Goal: Find specific page/section: Find specific page/section

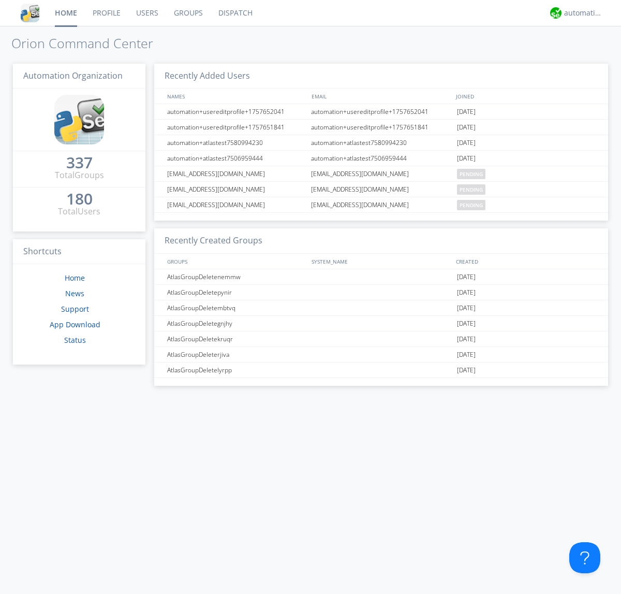
click at [235, 13] on link "Dispatch" at bounding box center [236, 13] width 50 height 26
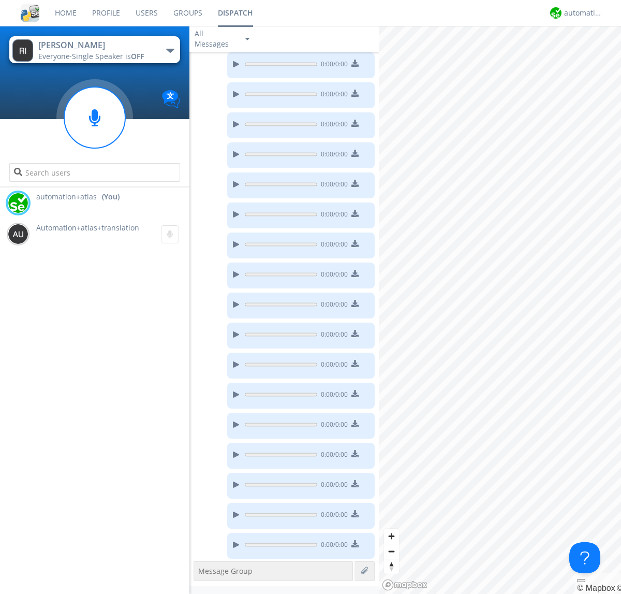
scroll to position [145, 0]
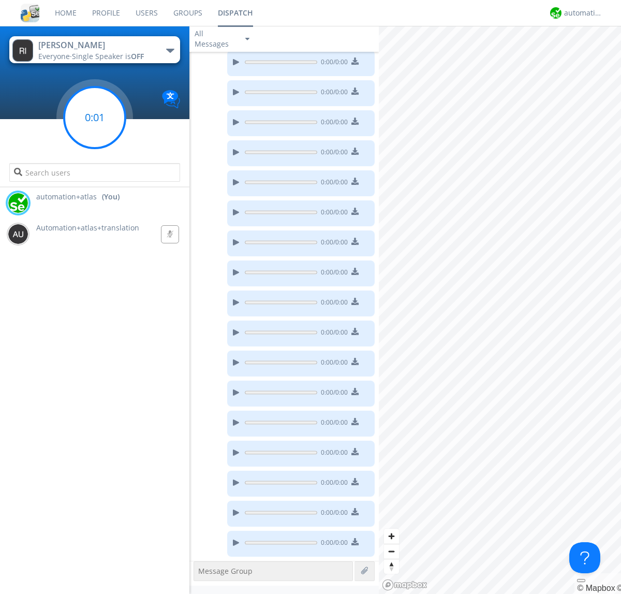
click at [95, 118] on g at bounding box center [94, 117] width 61 height 61
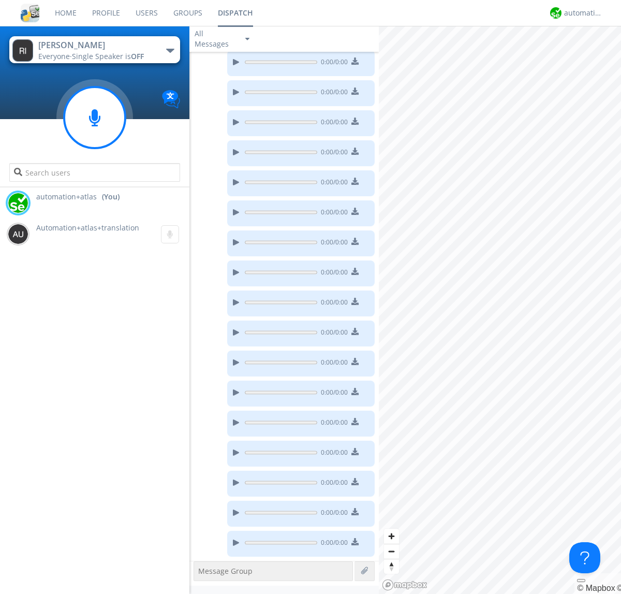
scroll to position [236, 0]
click at [95, 118] on g at bounding box center [94, 117] width 61 height 61
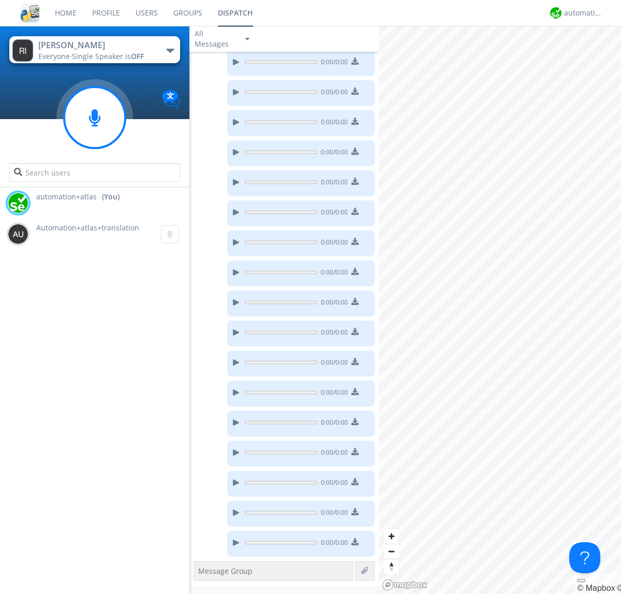
scroll to position [326, 0]
click at [95, 118] on g at bounding box center [94, 117] width 61 height 61
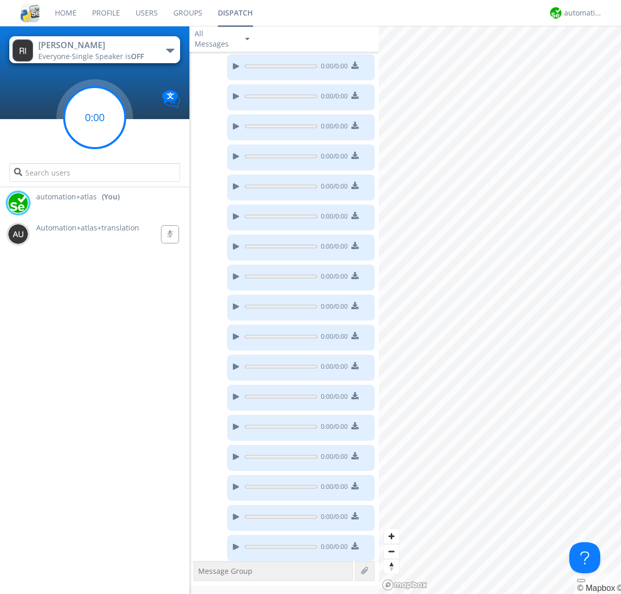
scroll to position [356, 0]
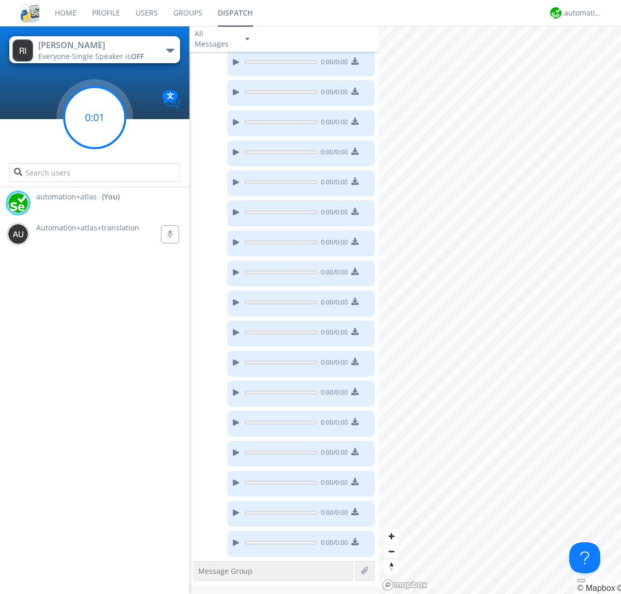
click at [95, 118] on g at bounding box center [94, 117] width 61 height 61
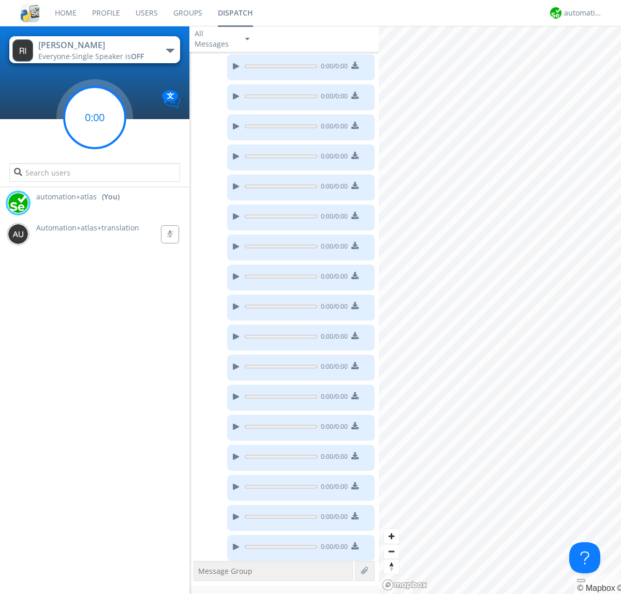
scroll to position [416, 0]
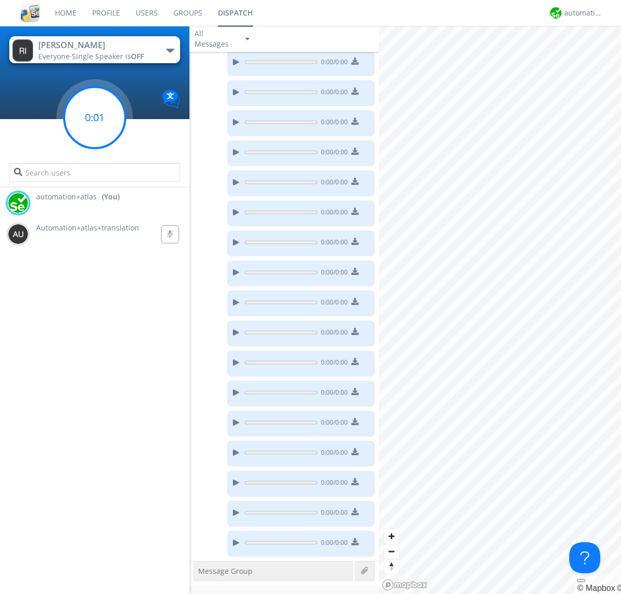
click at [95, 118] on g at bounding box center [94, 117] width 61 height 61
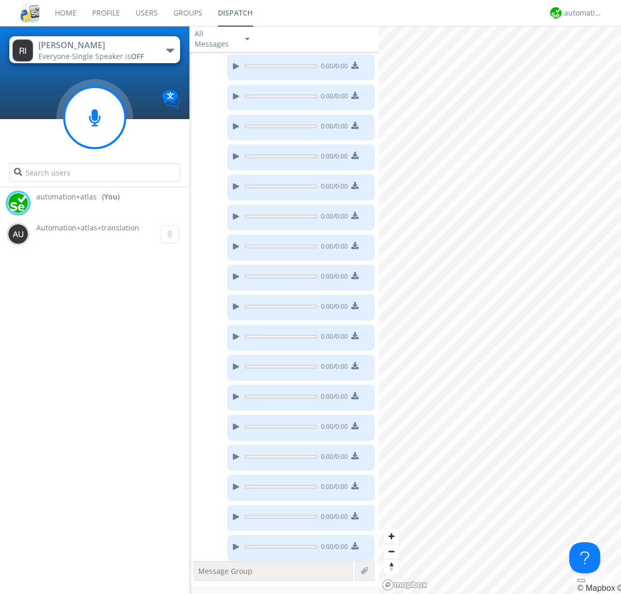
scroll to position [476, 0]
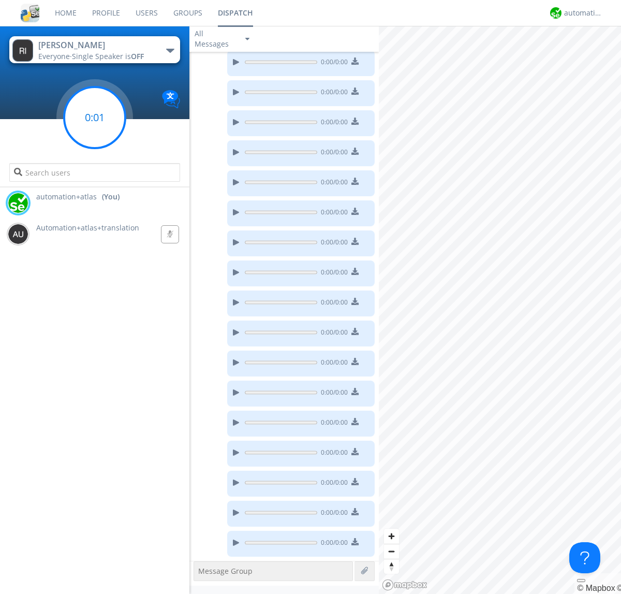
click at [95, 118] on g at bounding box center [94, 117] width 61 height 61
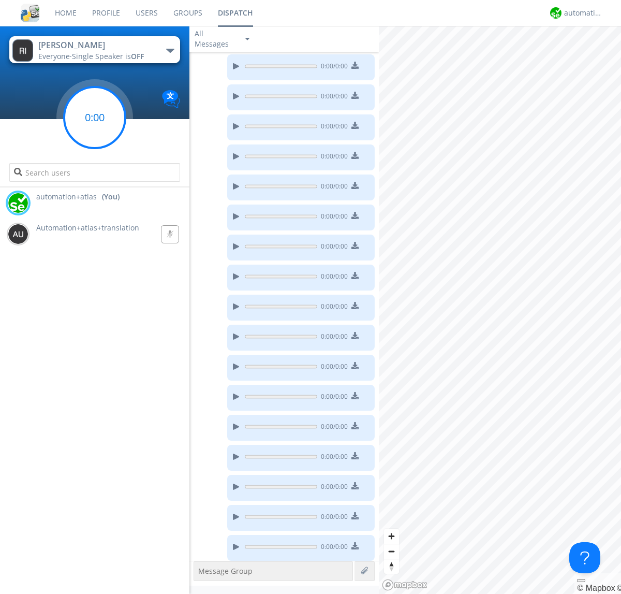
scroll to position [506, 0]
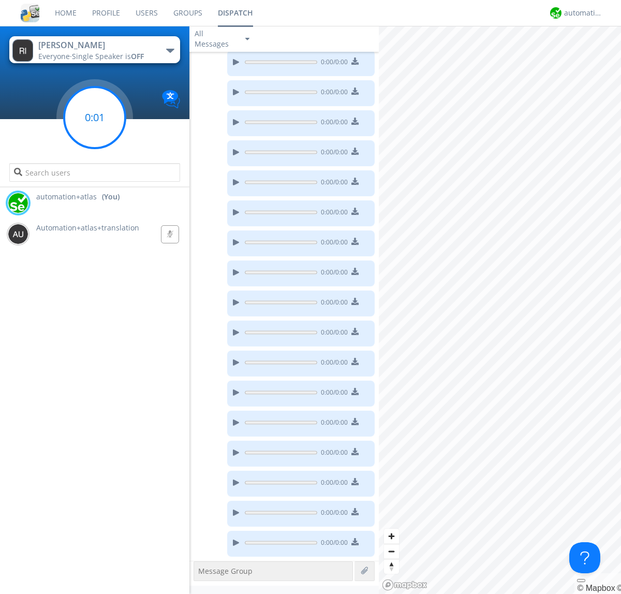
click at [95, 118] on g at bounding box center [94, 117] width 61 height 61
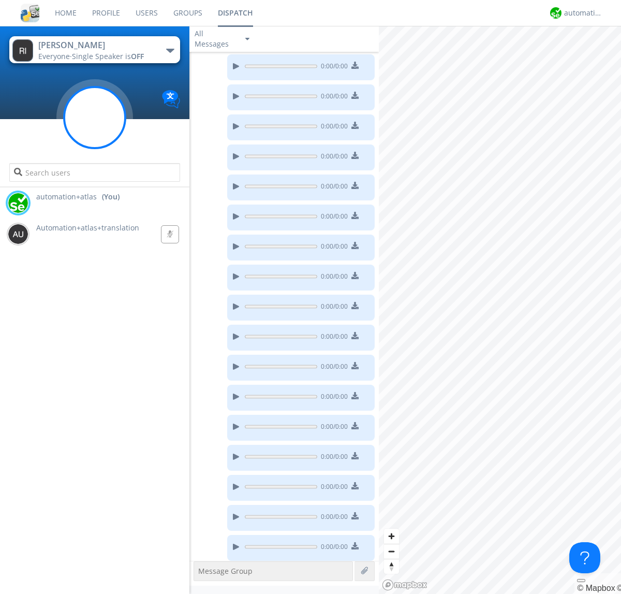
scroll to position [566, 0]
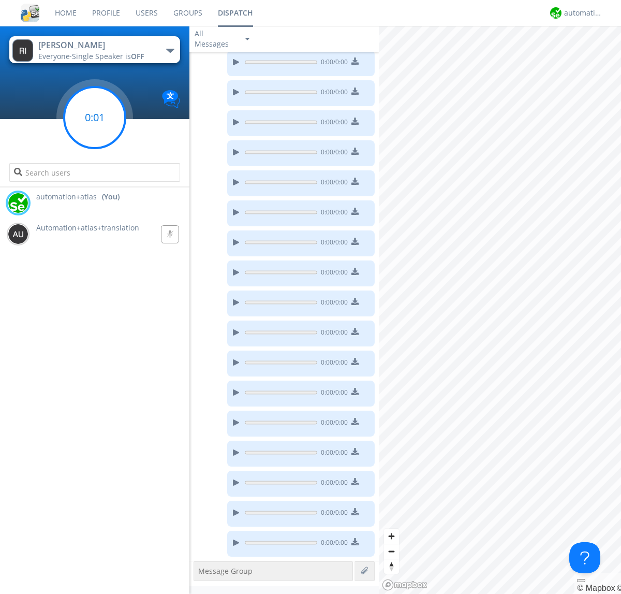
click at [95, 118] on g at bounding box center [94, 117] width 61 height 61
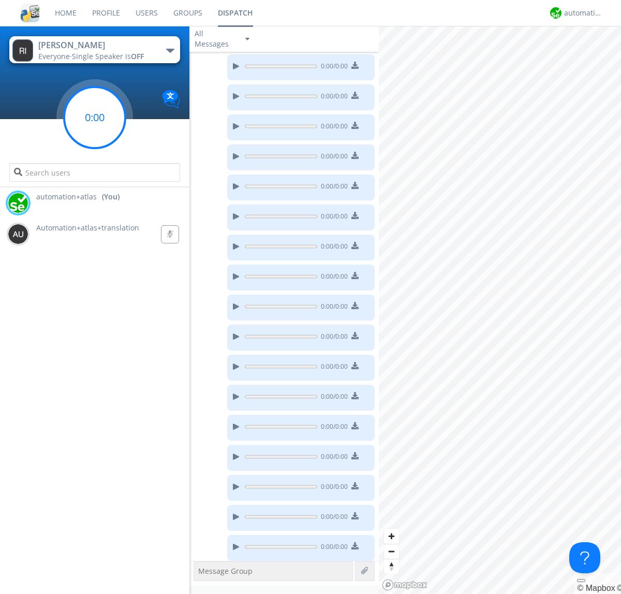
scroll to position [596, 0]
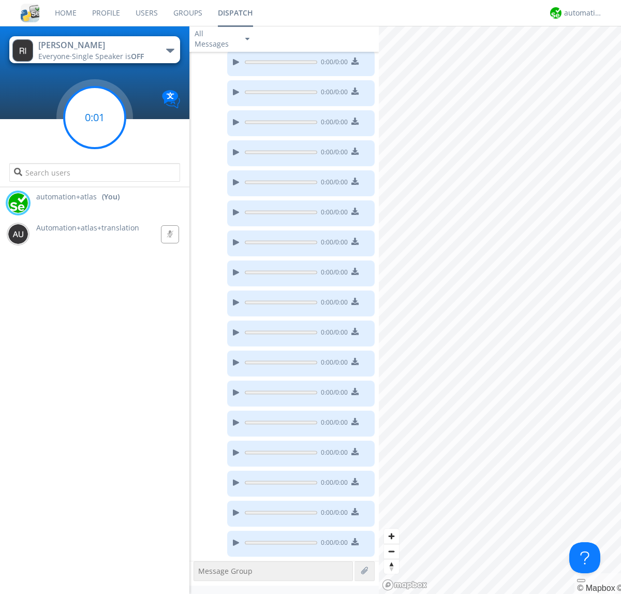
click at [95, 118] on g at bounding box center [94, 117] width 61 height 61
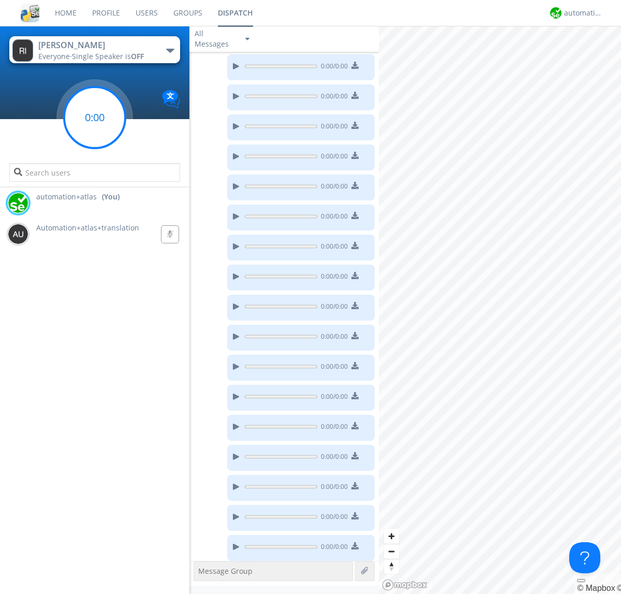
scroll to position [626, 0]
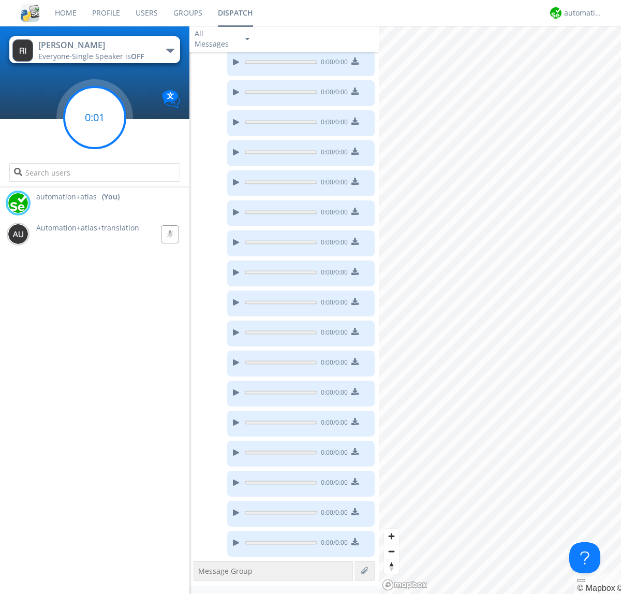
click at [95, 118] on g at bounding box center [94, 117] width 61 height 61
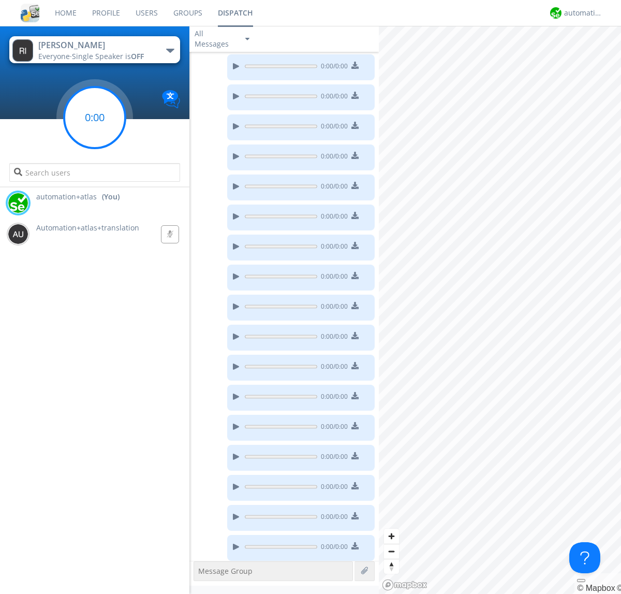
scroll to position [656, 0]
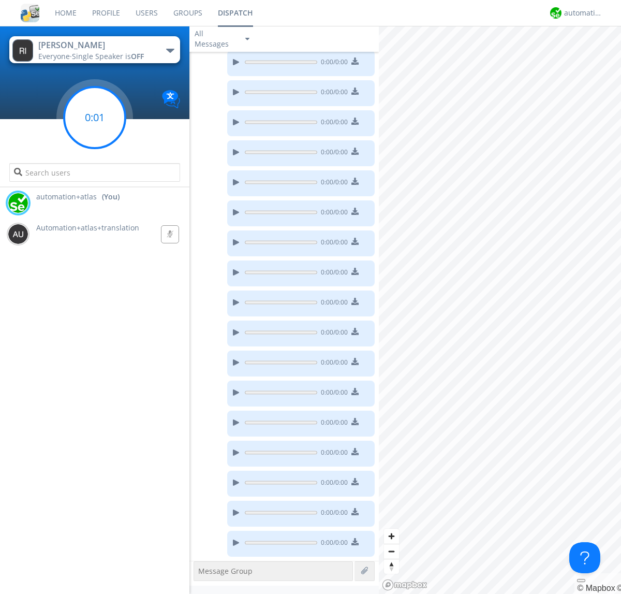
click at [95, 118] on g at bounding box center [94, 117] width 61 height 61
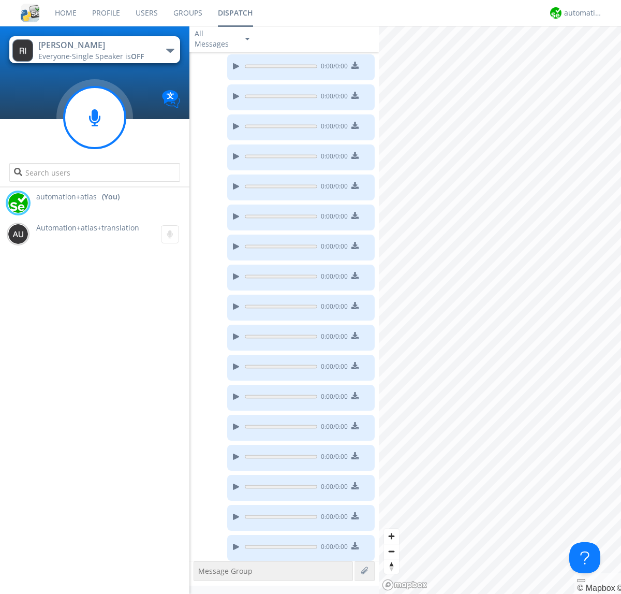
scroll to position [716, 0]
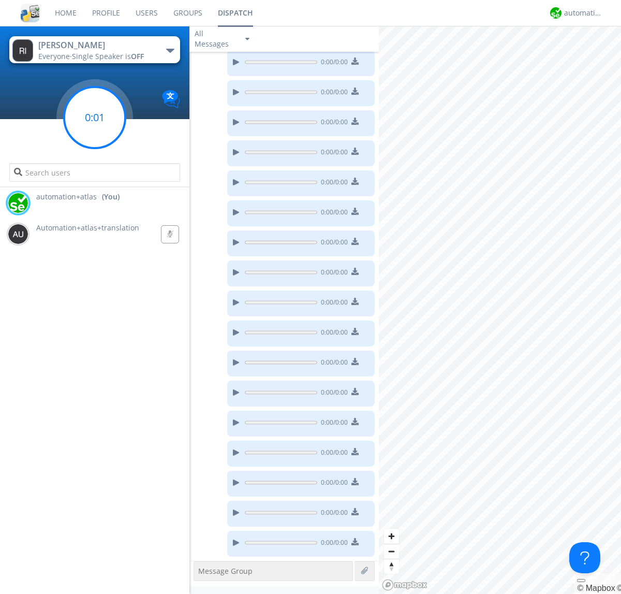
click at [95, 118] on g at bounding box center [94, 117] width 61 height 61
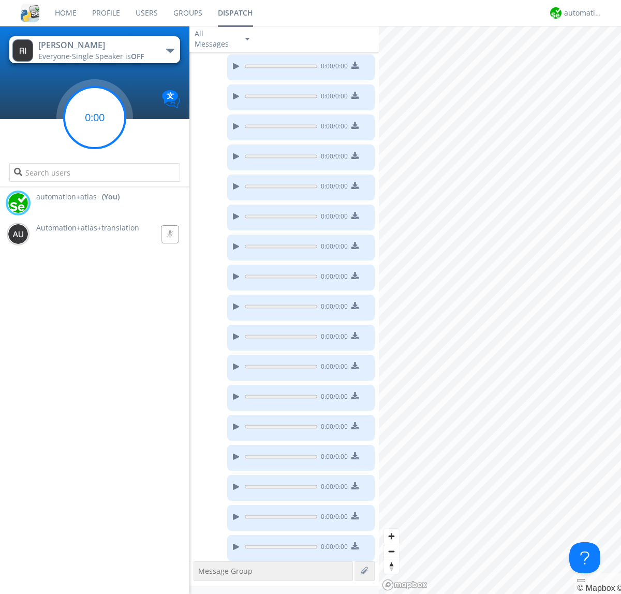
scroll to position [806, 0]
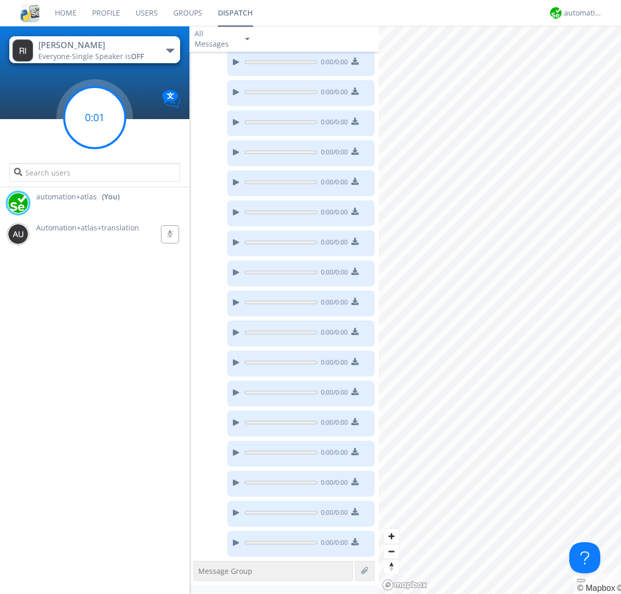
click at [95, 118] on g at bounding box center [94, 117] width 61 height 61
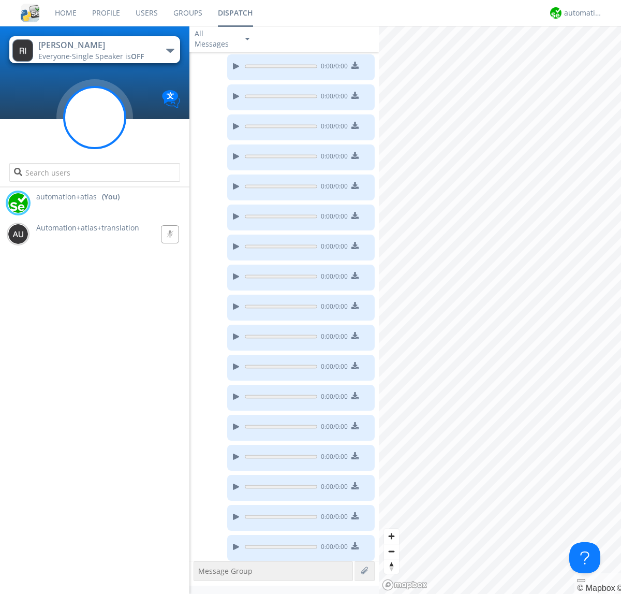
scroll to position [836, 0]
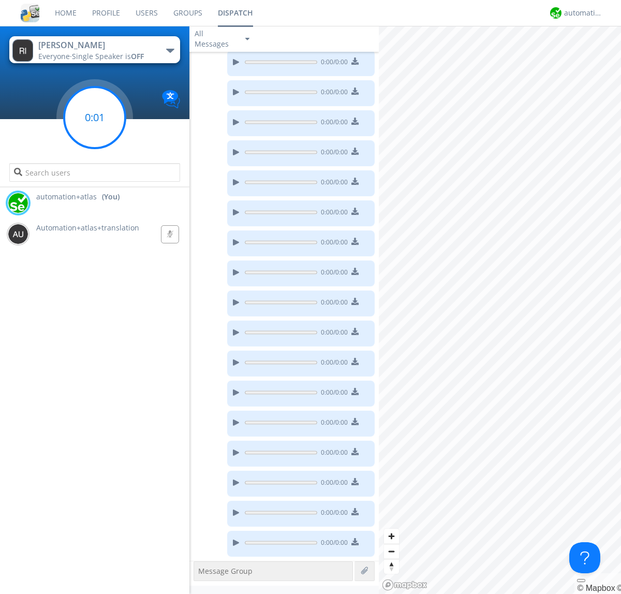
click at [95, 118] on g at bounding box center [94, 117] width 61 height 61
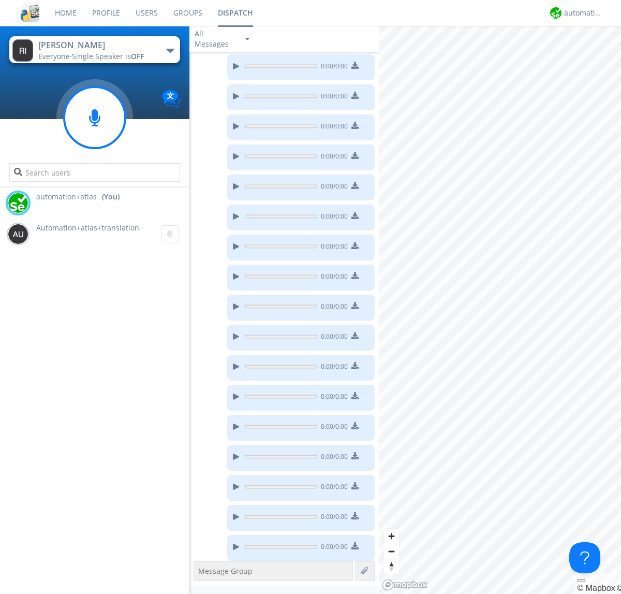
scroll to position [866, 0]
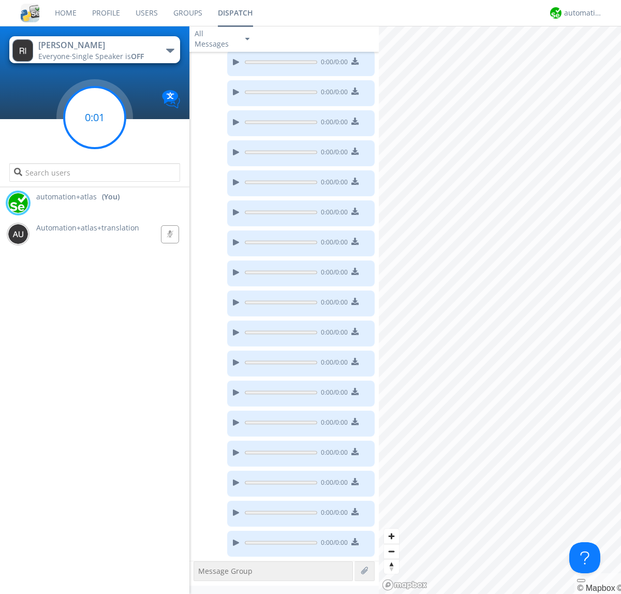
click at [95, 118] on g at bounding box center [94, 117] width 61 height 61
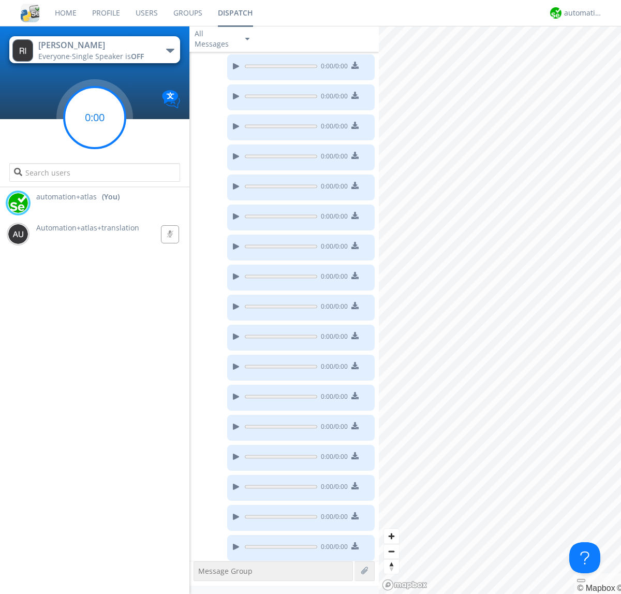
scroll to position [896, 0]
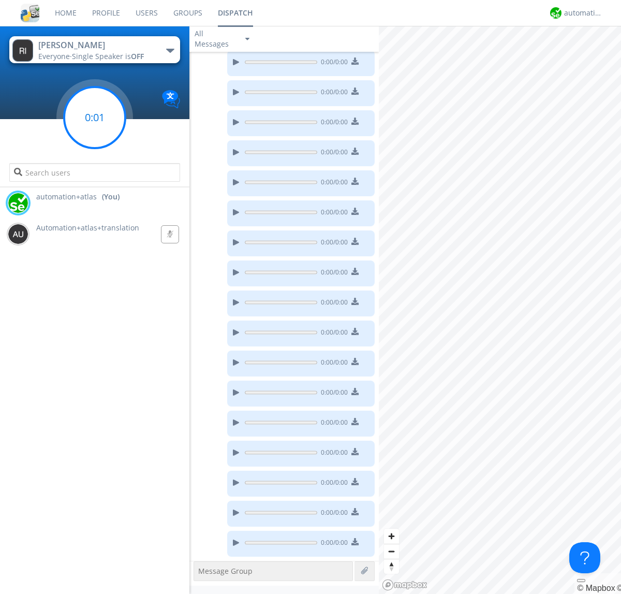
click at [95, 118] on g at bounding box center [94, 117] width 61 height 61
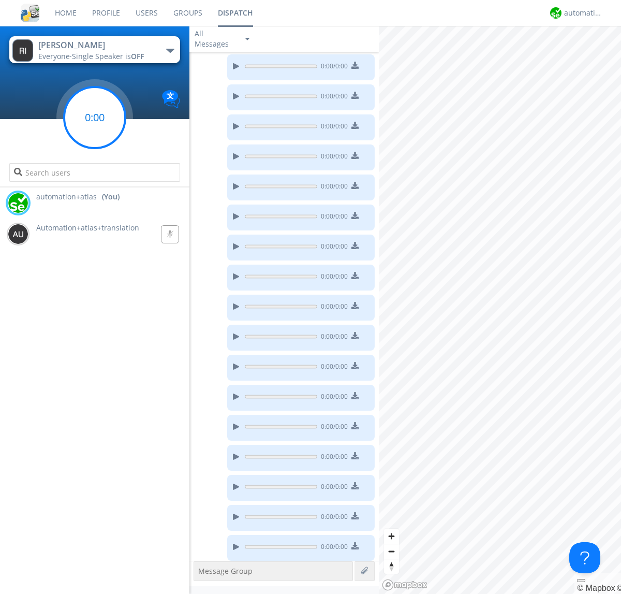
scroll to position [926, 0]
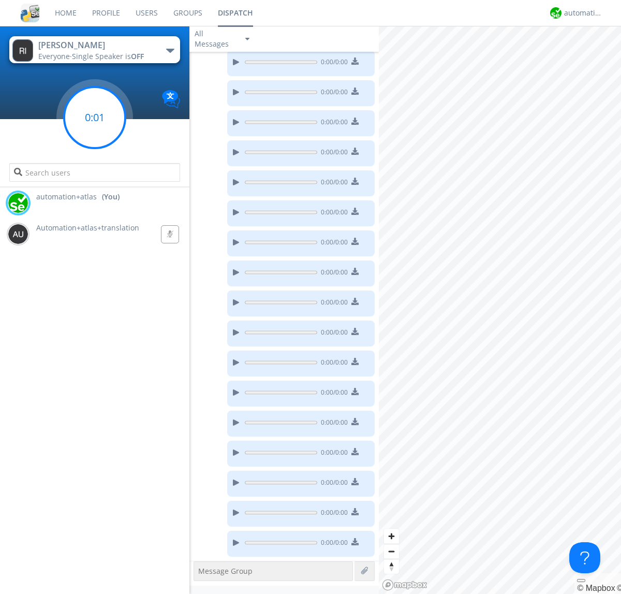
click at [95, 118] on g at bounding box center [94, 117] width 61 height 61
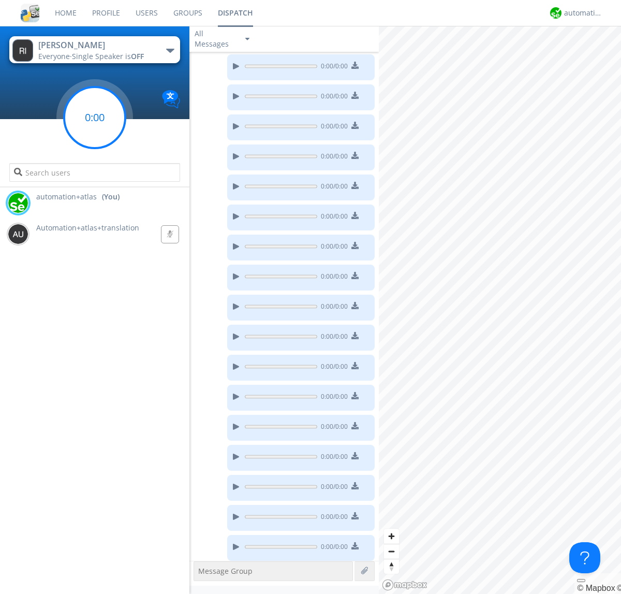
scroll to position [956, 0]
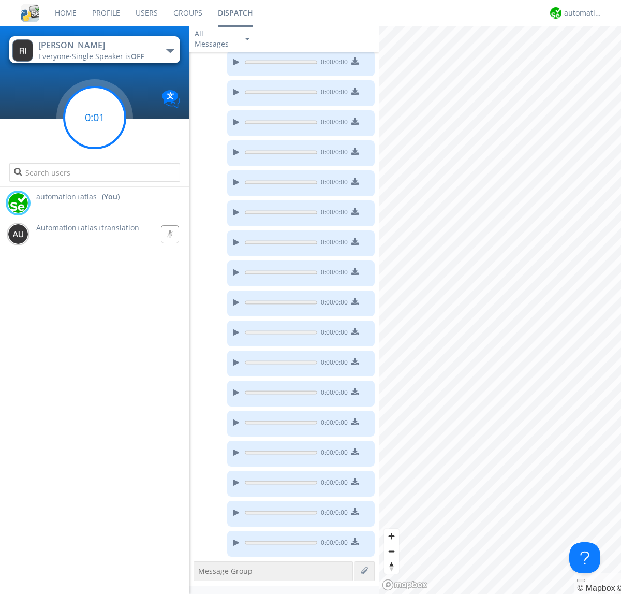
click at [95, 118] on g at bounding box center [94, 117] width 61 height 61
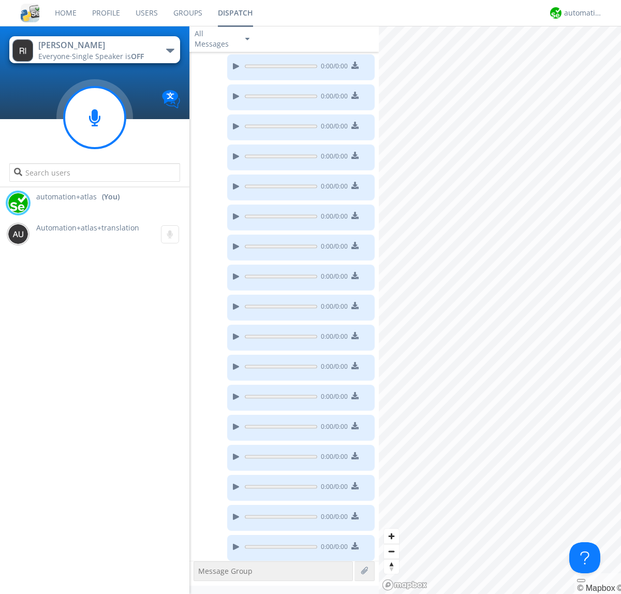
scroll to position [986, 0]
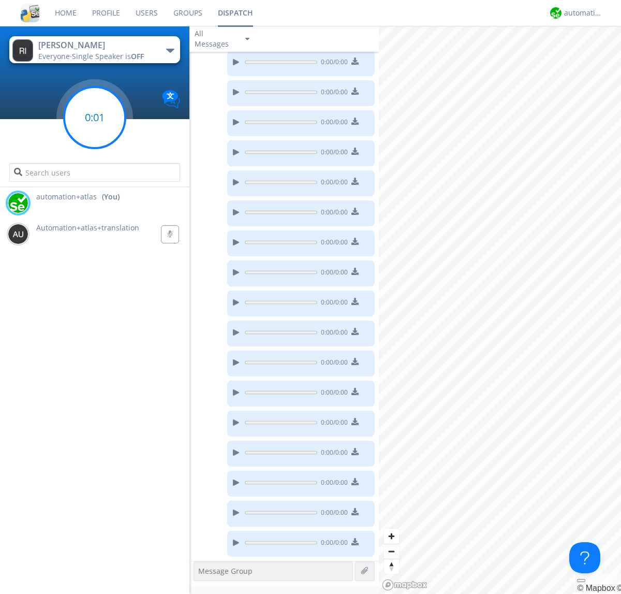
click at [95, 118] on g at bounding box center [94, 117] width 61 height 61
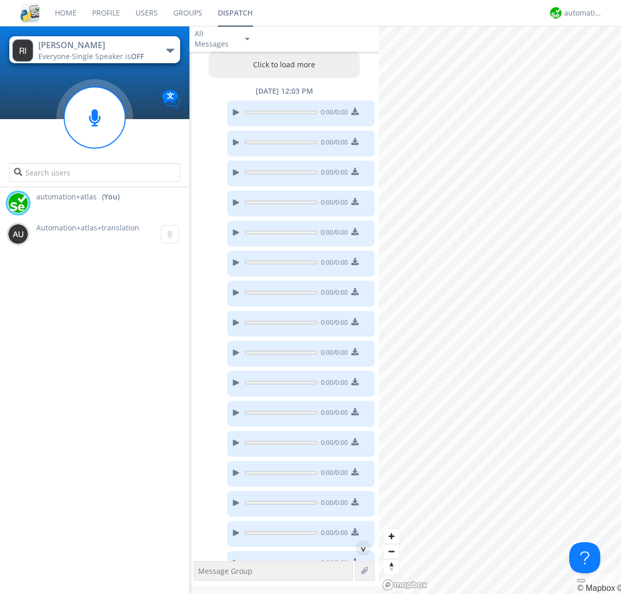
click at [282, 65] on button "Click to load more" at bounding box center [285, 65] width 152 height 26
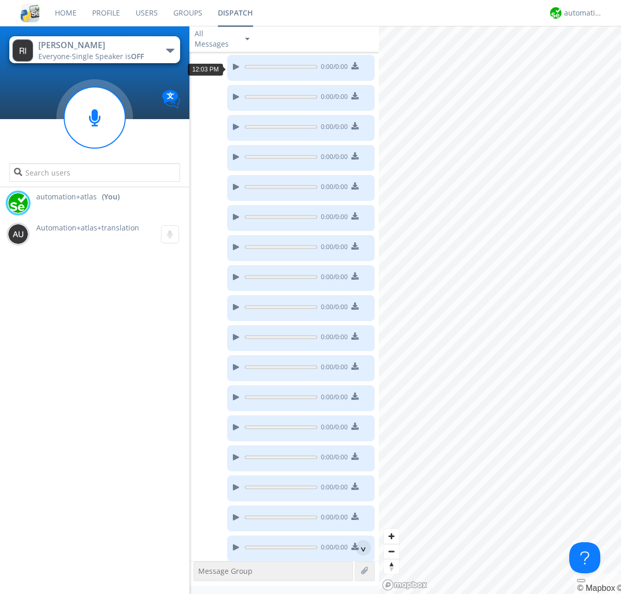
scroll to position [319, 0]
